Goal: Check status

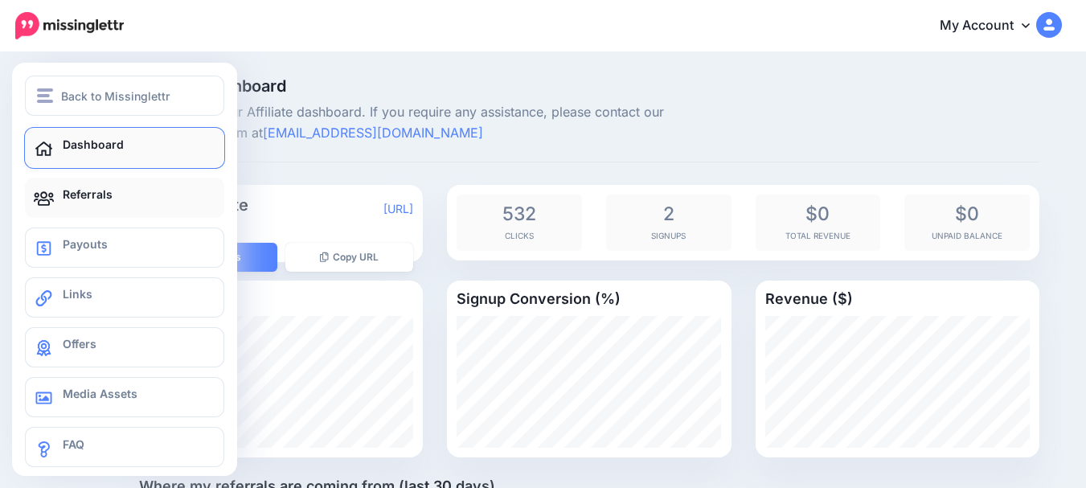
click at [129, 199] on link "Referrals" at bounding box center [124, 198] width 199 height 40
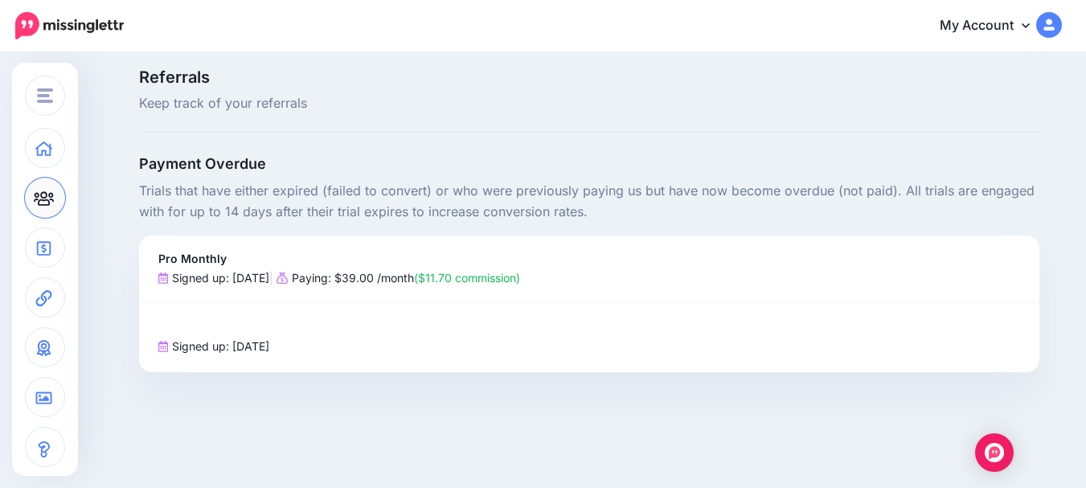
scroll to position [103, 0]
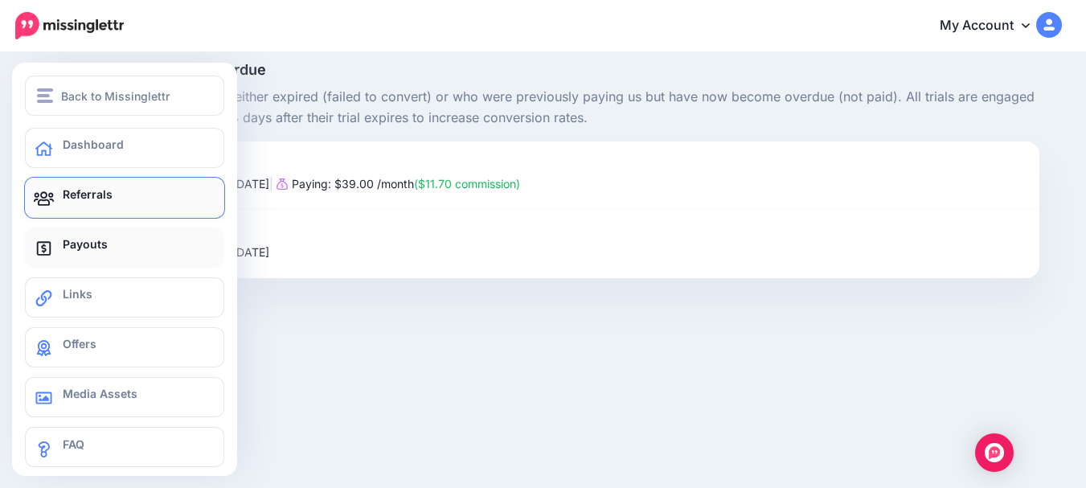
click at [152, 251] on link "Payouts" at bounding box center [124, 247] width 199 height 40
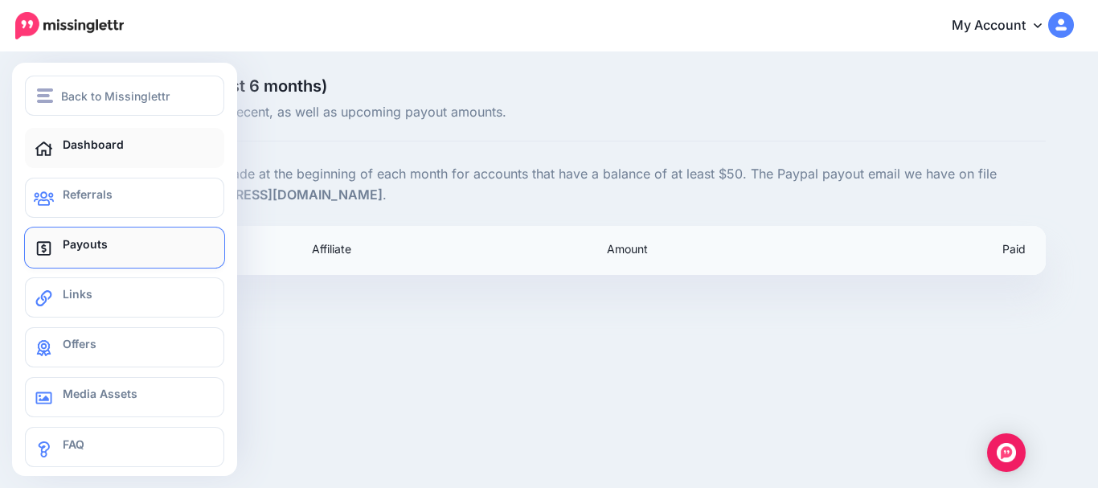
click at [51, 145] on icon at bounding box center [44, 149] width 20 height 16
